Goal: Information Seeking & Learning: Learn about a topic

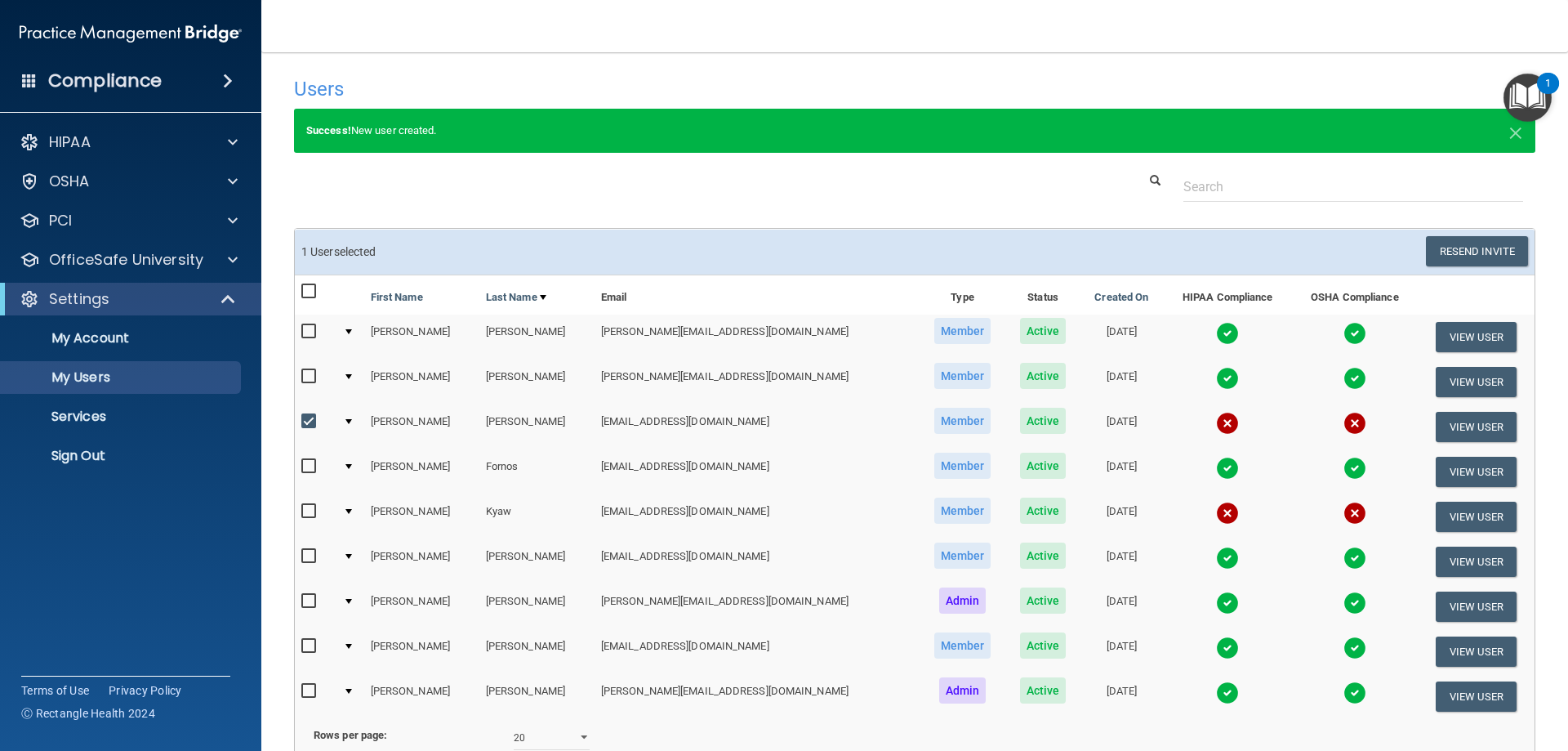
select select "20"
click at [193, 177] on div "OSHA" at bounding box center [108, 180] width 202 height 19
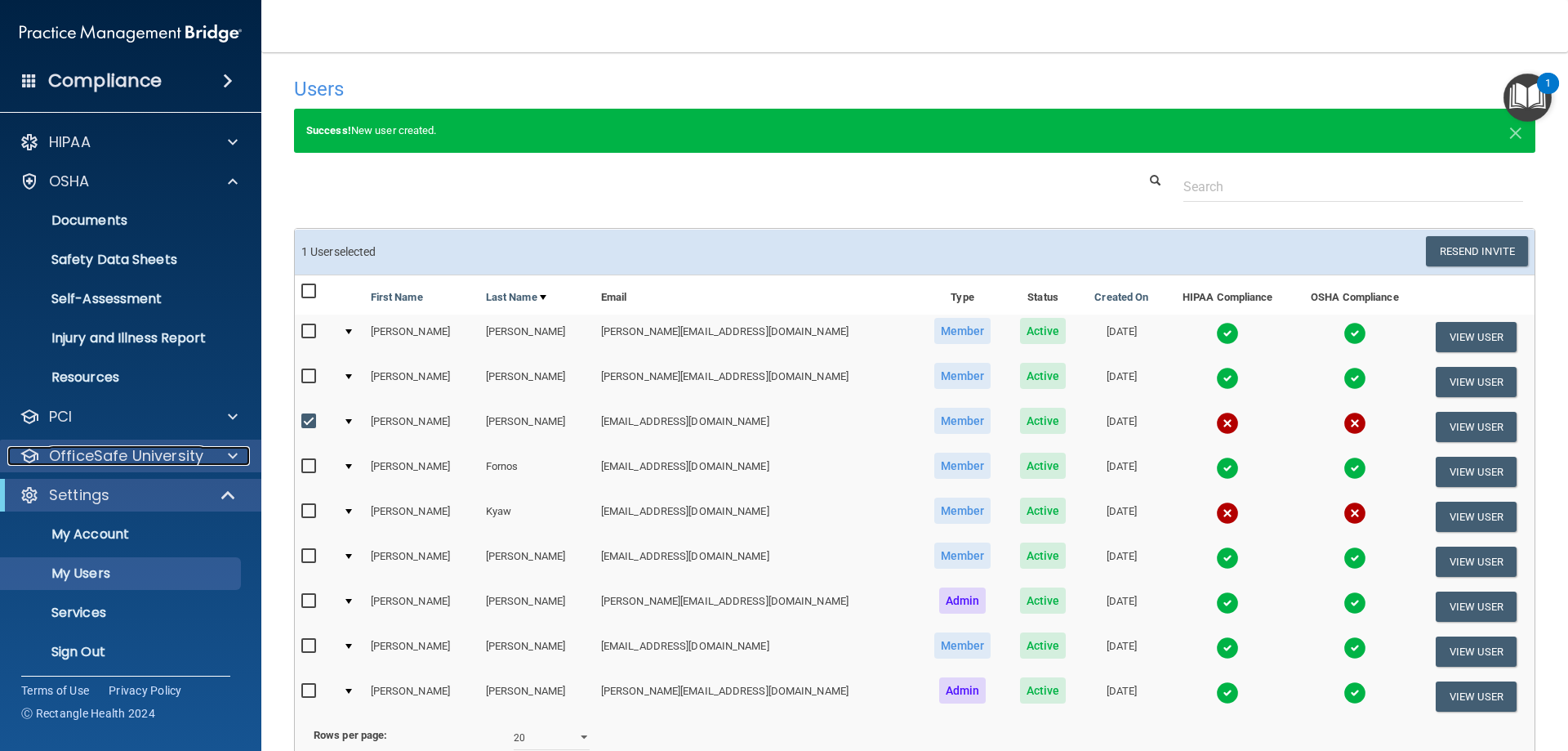
click at [131, 449] on p "OfficeSafe University" at bounding box center [126, 456] width 154 height 19
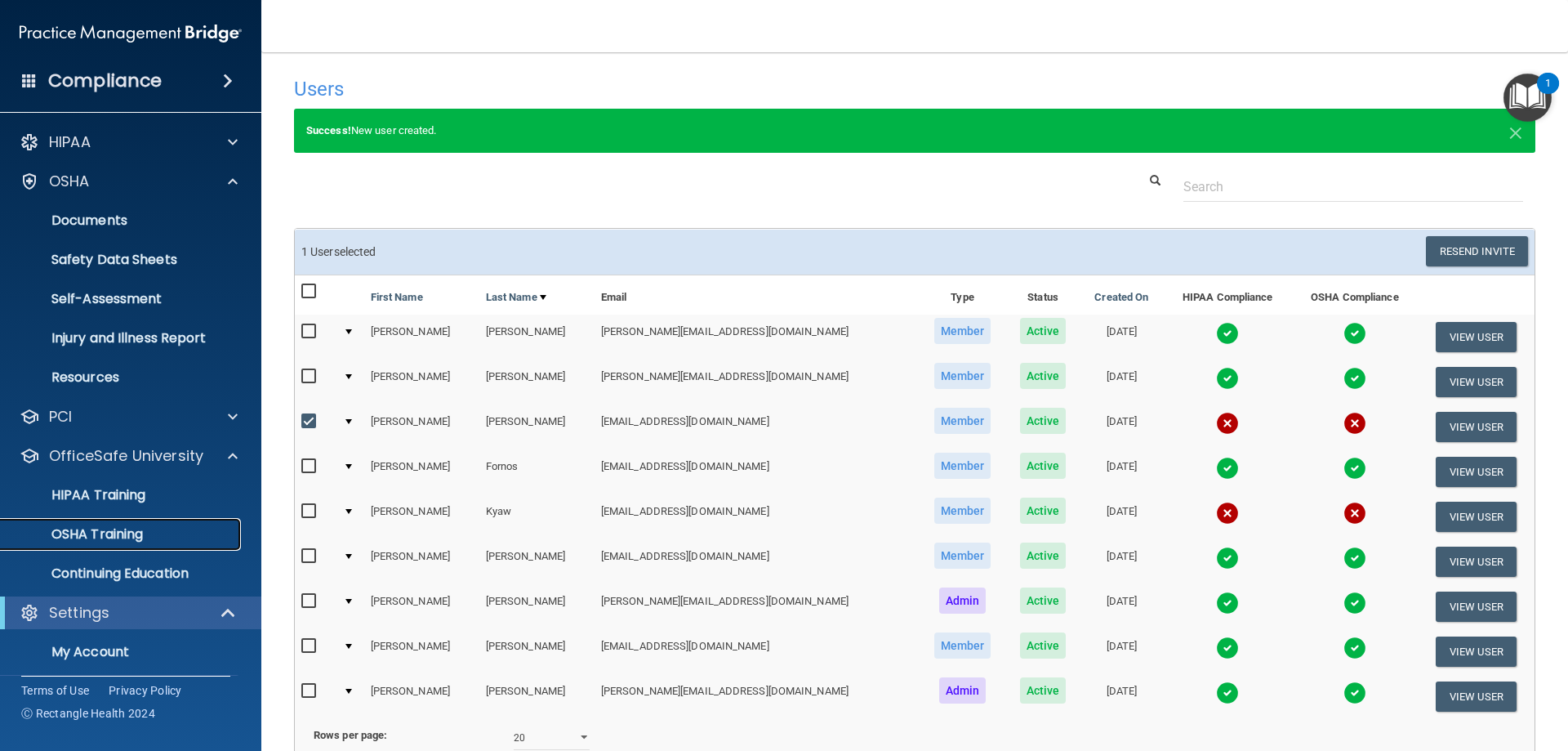
click at [116, 532] on p "OSHA Training" at bounding box center [77, 534] width 133 height 16
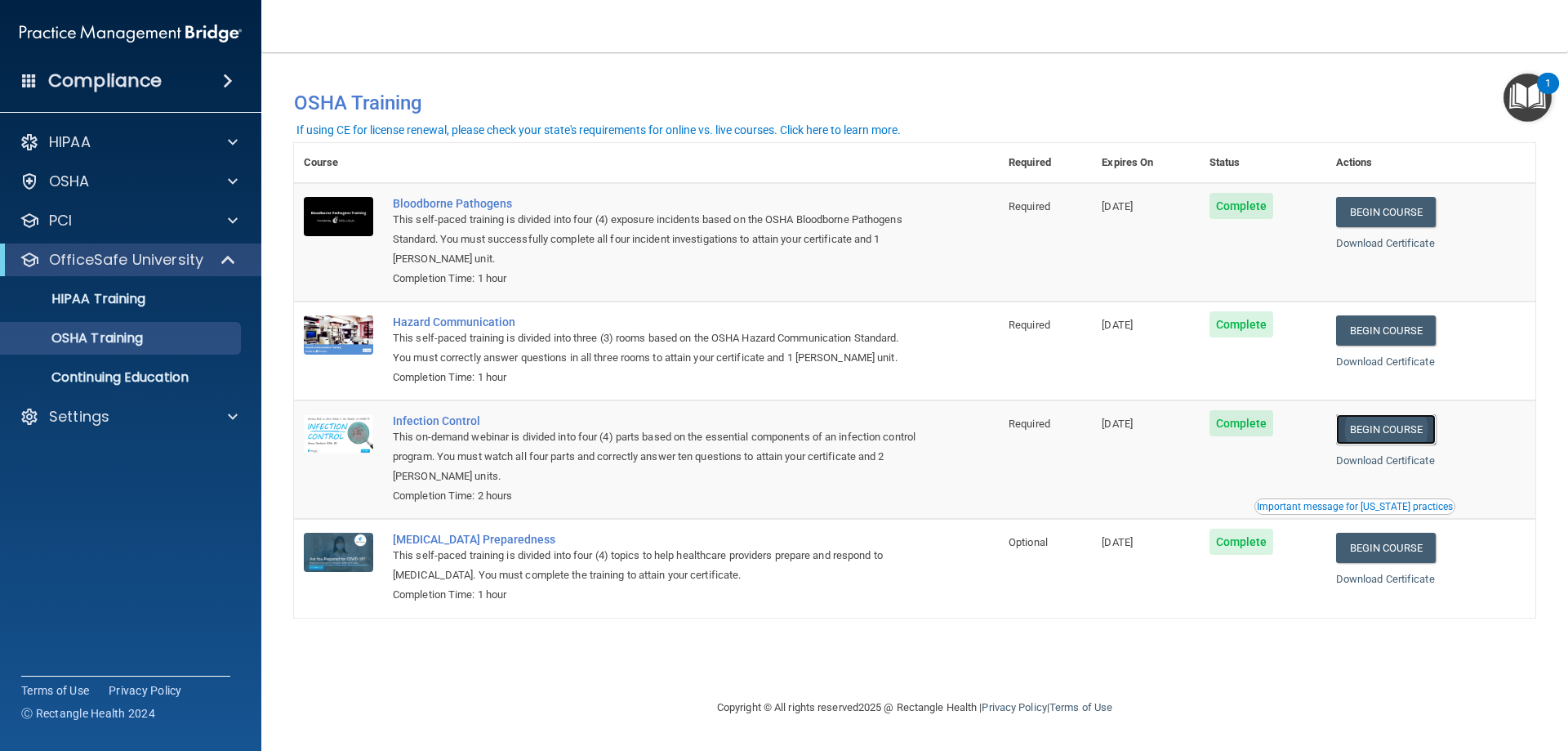
click at [1374, 431] on link "Begin Course" at bounding box center [1386, 430] width 100 height 30
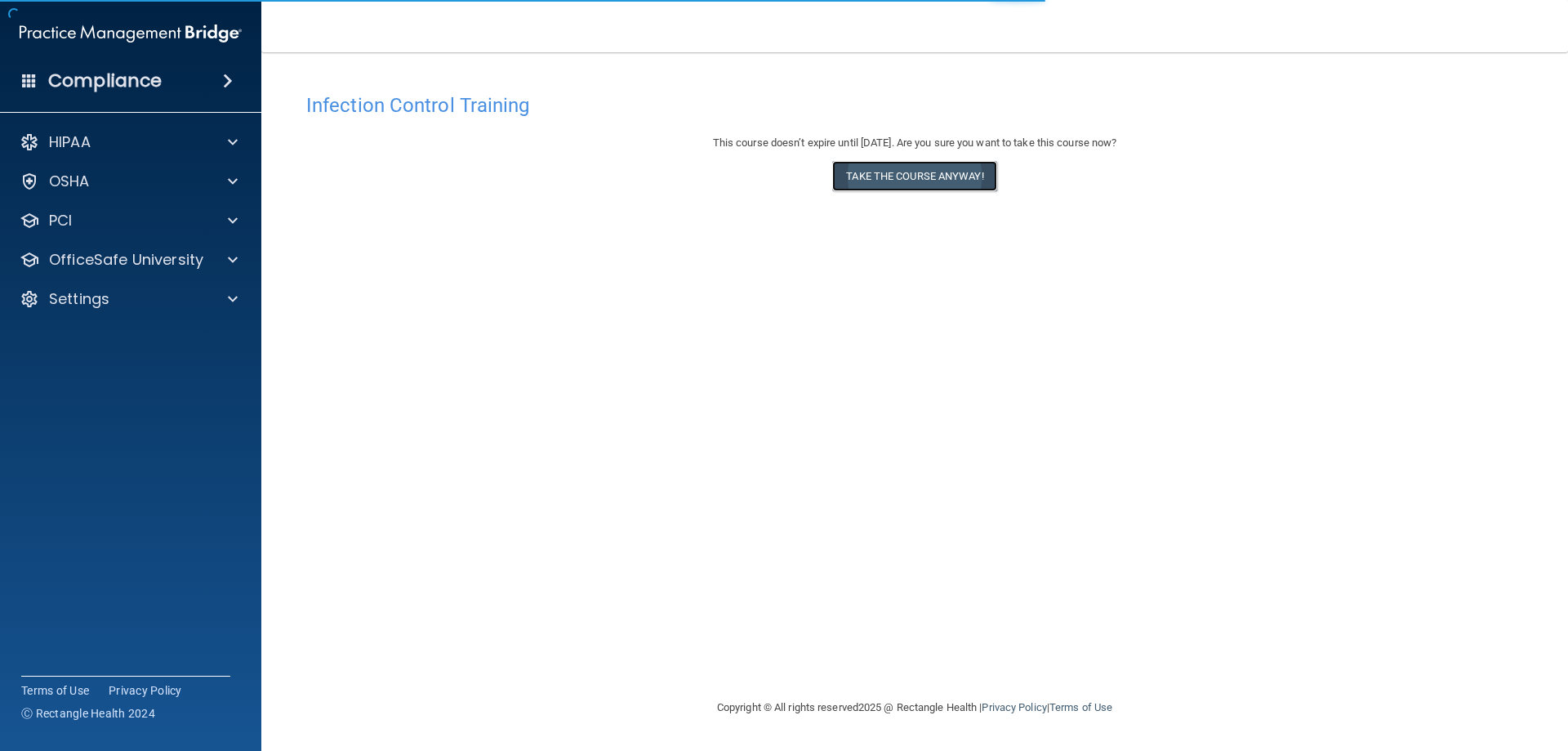
click at [847, 181] on button "Take the course anyway!" at bounding box center [914, 176] width 164 height 30
